Goal: Transaction & Acquisition: Purchase product/service

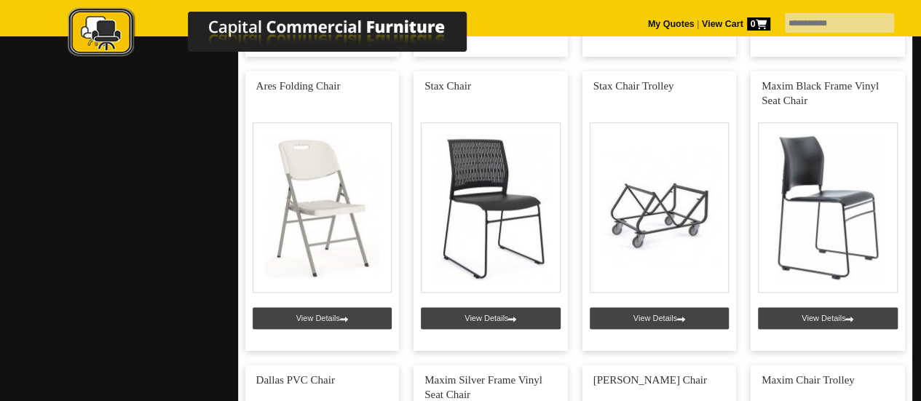
scroll to position [910, 0]
click at [859, 316] on link at bounding box center [828, 211] width 154 height 280
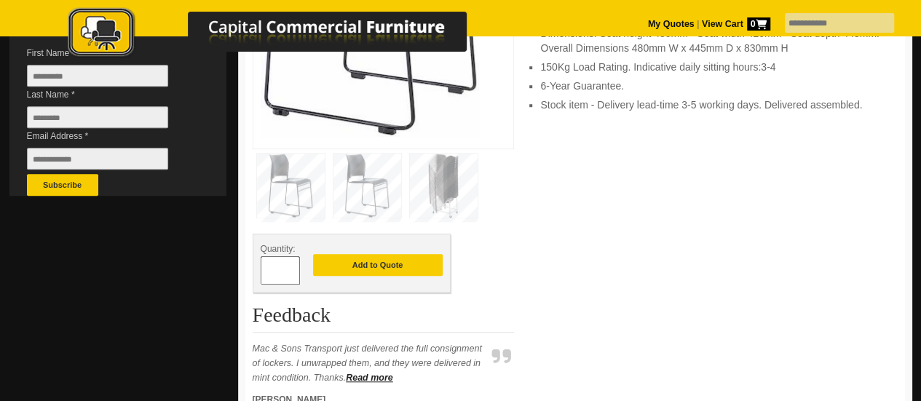
scroll to position [476, 0]
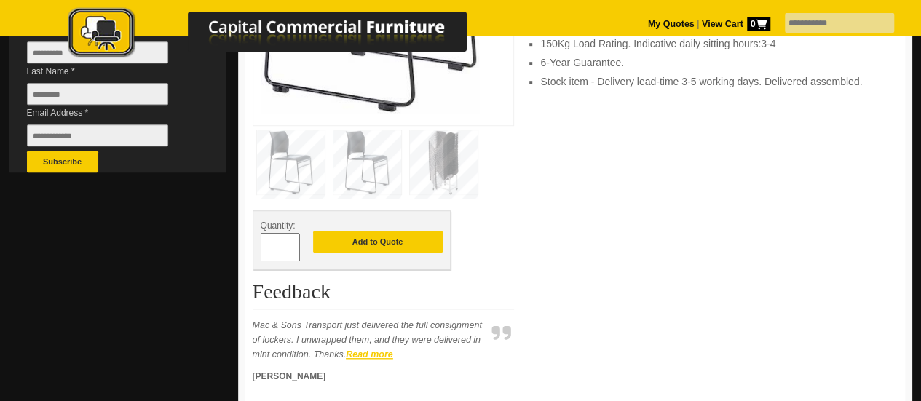
click at [371, 355] on strong "Read more" at bounding box center [369, 355] width 47 height 10
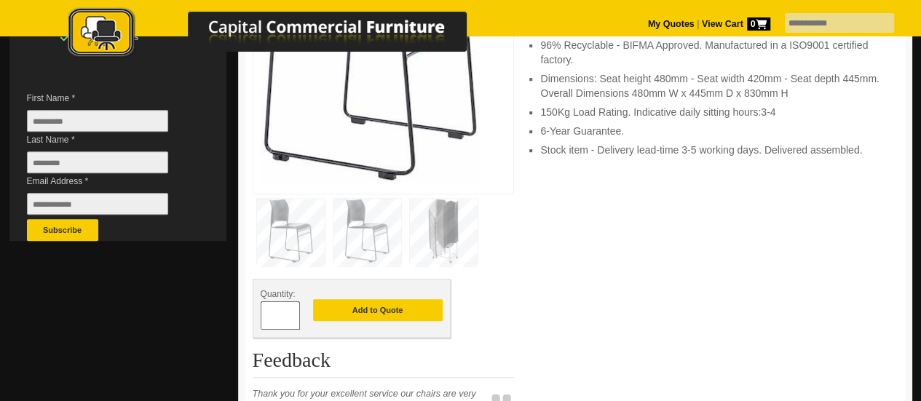
scroll to position [407, 0]
click at [291, 309] on span at bounding box center [293, 310] width 6 height 15
click at [291, 319] on span at bounding box center [293, 322] width 6 height 15
type input "*"
click at [295, 313] on input "*" at bounding box center [280, 316] width 39 height 28
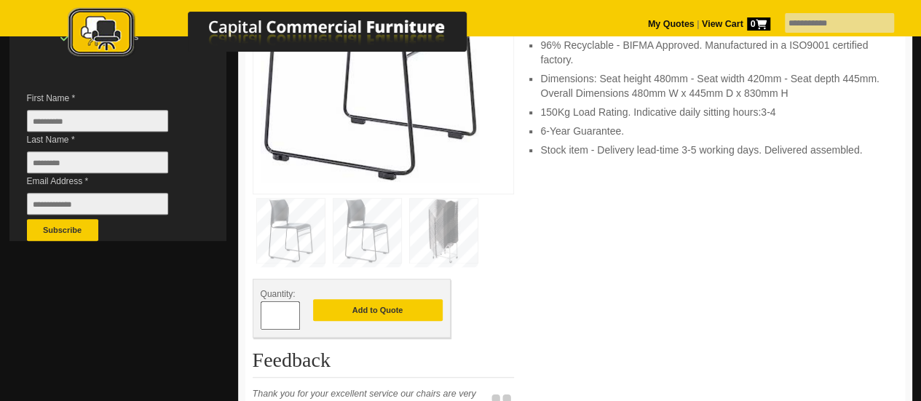
type input "**"
click at [393, 312] on button "Add to Quote" at bounding box center [378, 310] width 130 height 22
